Goal: Browse casually: Explore the website without a specific task or goal

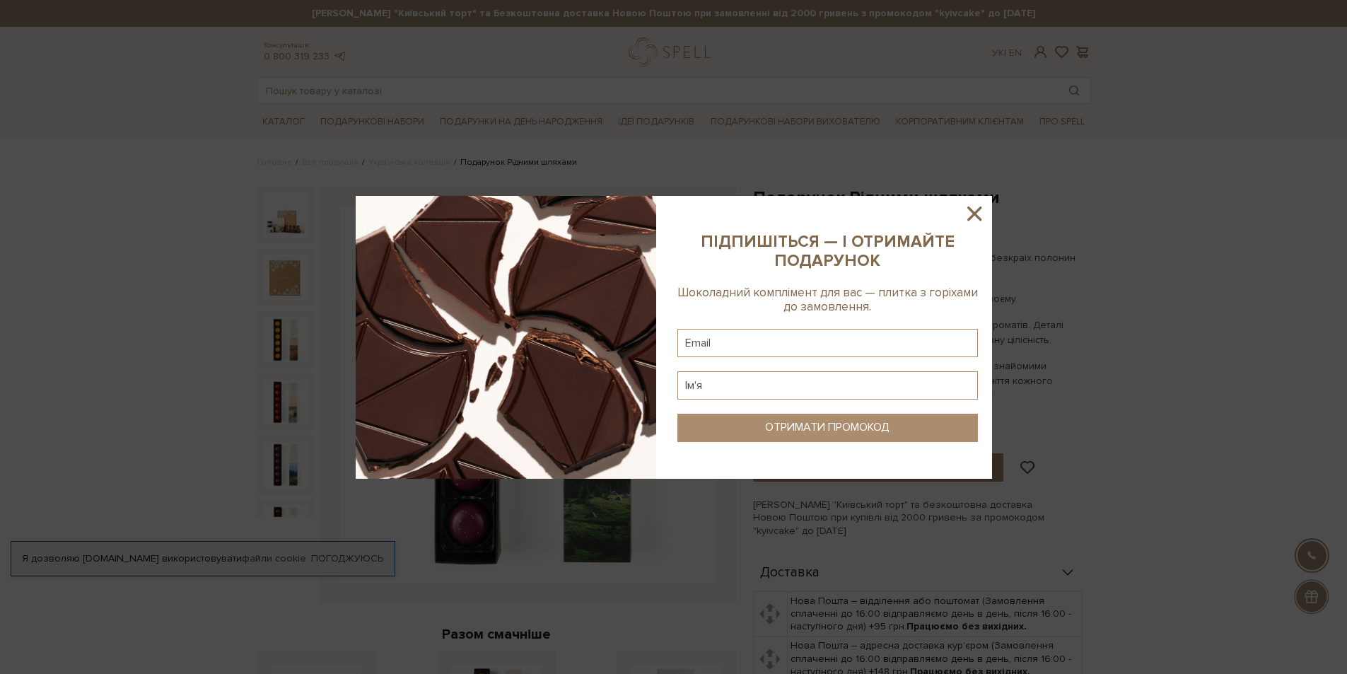
click at [980, 211] on icon at bounding box center [975, 214] width 24 height 24
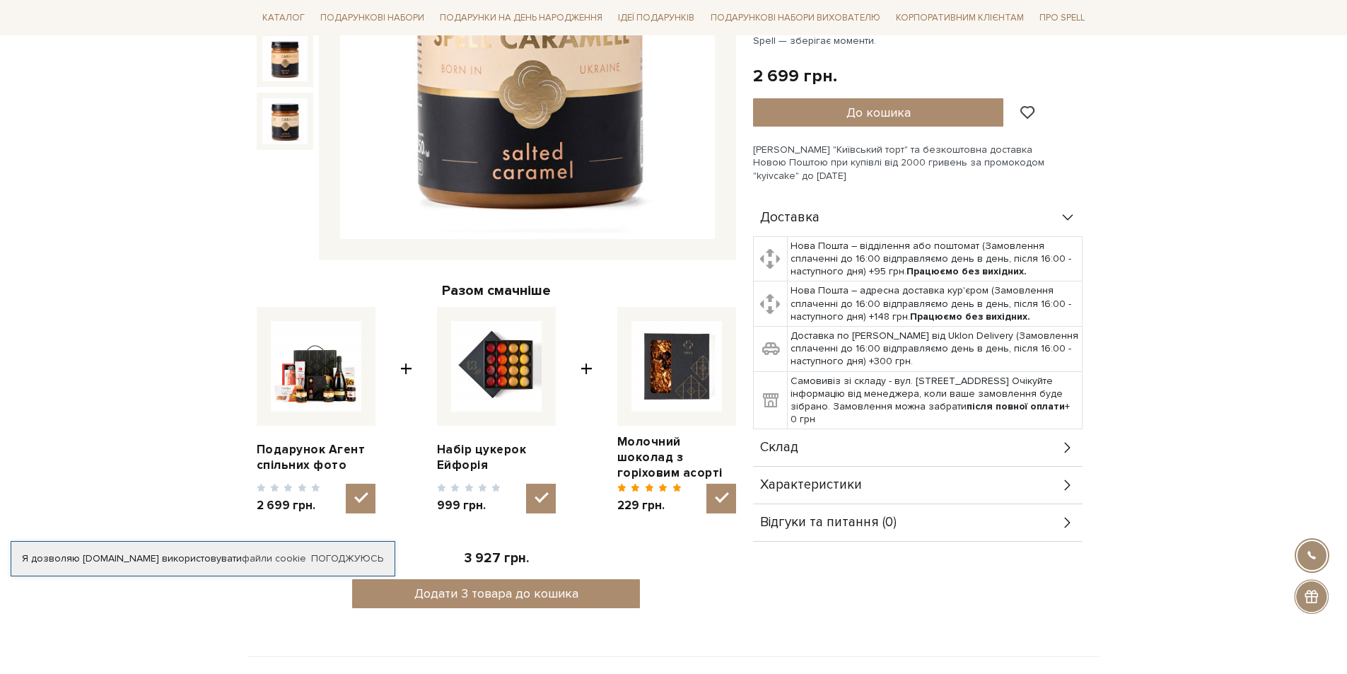
scroll to position [354, 0]
